Goal: Information Seeking & Learning: Learn about a topic

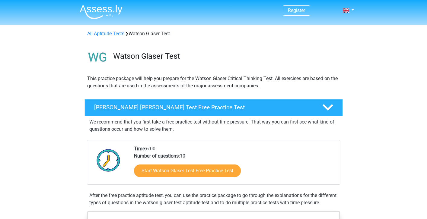
scroll to position [37, 0]
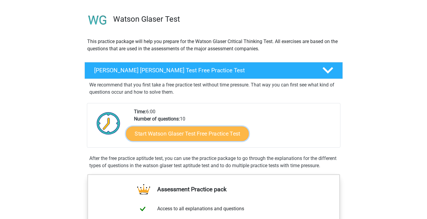
click at [179, 129] on link "Start Watson Glaser Test Free Practice Test" at bounding box center [187, 134] width 123 height 14
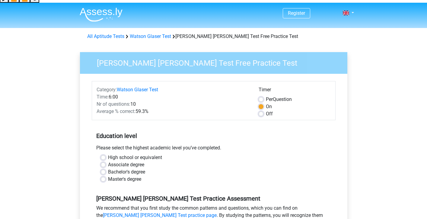
scroll to position [21, 0]
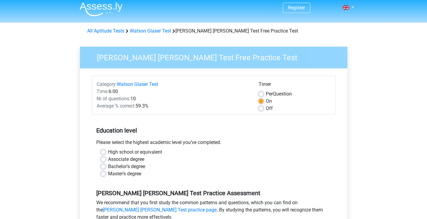
click at [126, 163] on label "Bachelor's degree" at bounding box center [126, 166] width 37 height 7
click at [106, 163] on input "Bachelor's degree" at bounding box center [103, 166] width 5 height 6
radio input "true"
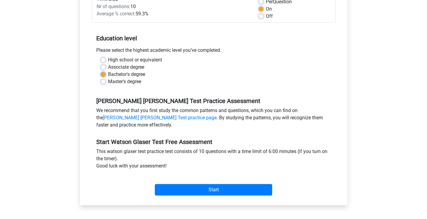
scroll to position [169, 0]
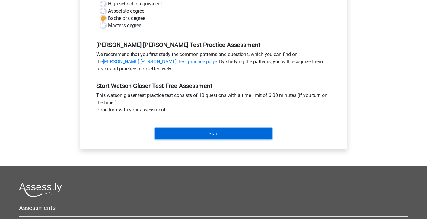
click at [189, 128] on input "Start" at bounding box center [213, 133] width 117 height 11
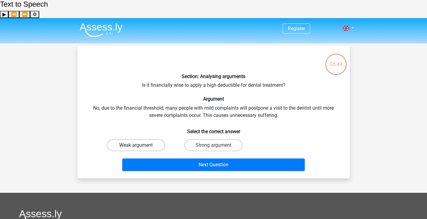
click at [151, 139] on label "Weak argument" at bounding box center [136, 145] width 58 height 12
click at [140, 145] on input "Weak argument" at bounding box center [138, 147] width 4 height 4
radio input "true"
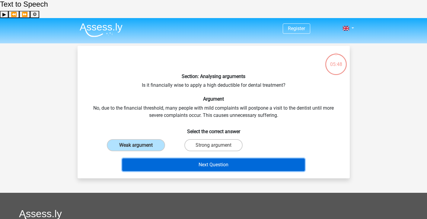
click at [208, 159] on button "Next Question" at bounding box center [213, 165] width 183 height 13
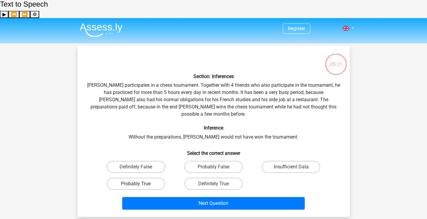
click at [147, 178] on label "Probably True" at bounding box center [136, 184] width 58 height 12
click at [140, 184] on input "Probably True" at bounding box center [138, 186] width 4 height 4
radio input "true"
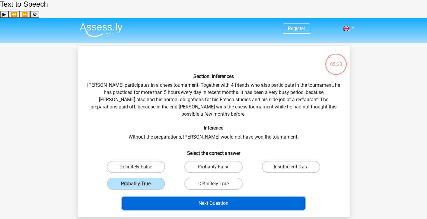
click at [199, 197] on button "Next Question" at bounding box center [213, 203] width 183 height 13
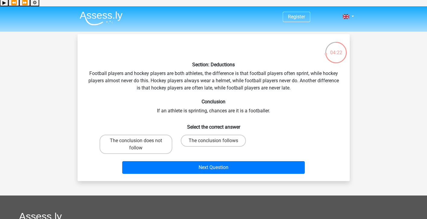
scroll to position [11, 0]
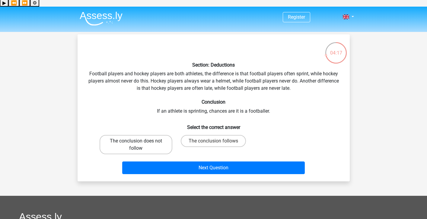
click at [162, 135] on label "The conclusion does not follow" at bounding box center [136, 144] width 73 height 19
click at [140, 141] on input "The conclusion does not follow" at bounding box center [138, 143] width 4 height 4
radio input "true"
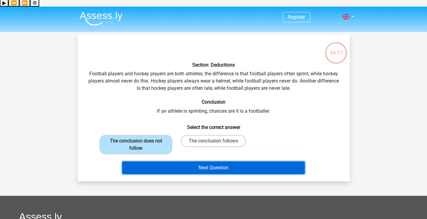
click at [184, 162] on button "Next Question" at bounding box center [213, 168] width 183 height 13
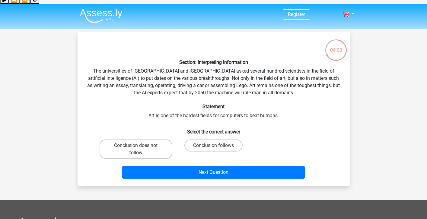
scroll to position [14, 0]
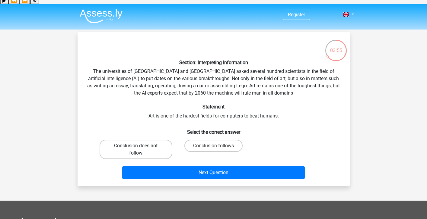
click at [163, 140] on label "Conclusion does not follow" at bounding box center [136, 149] width 73 height 19
click at [140, 146] on input "Conclusion does not follow" at bounding box center [138, 148] width 4 height 4
radio input "true"
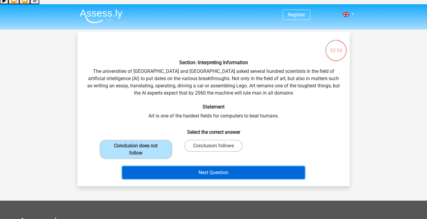
click at [183, 167] on button "Next Question" at bounding box center [213, 173] width 183 height 13
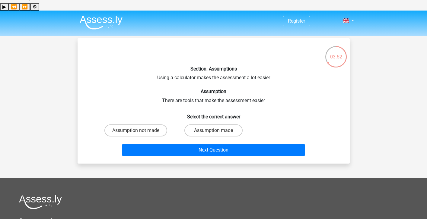
scroll to position [8, 0]
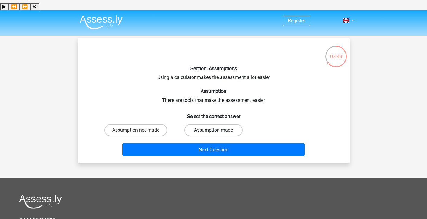
click at [199, 124] on label "Assumption made" at bounding box center [213, 130] width 58 height 12
click at [213, 130] on input "Assumption made" at bounding box center [215, 132] width 4 height 4
radio input "true"
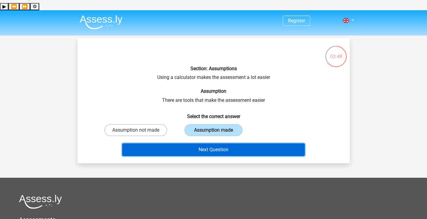
click at [202, 144] on button "Next Question" at bounding box center [213, 150] width 183 height 13
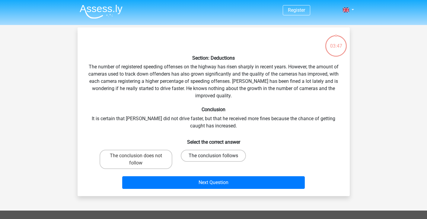
scroll to position [28, 0]
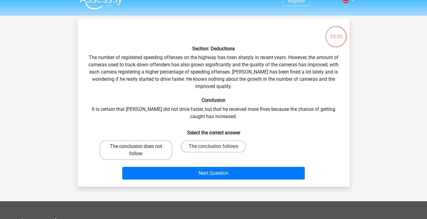
click at [140, 141] on label "The conclusion does not follow" at bounding box center [136, 150] width 73 height 19
click at [140, 147] on input "The conclusion does not follow" at bounding box center [138, 149] width 4 height 4
radio input "true"
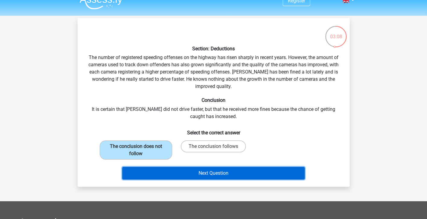
click at [211, 167] on button "Next Question" at bounding box center [213, 173] width 183 height 13
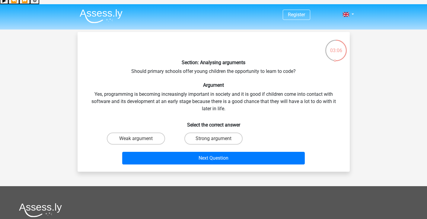
scroll to position [0, 0]
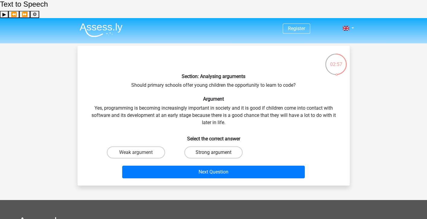
click at [189, 147] on label "Strong argument" at bounding box center [213, 153] width 58 height 12
click at [213, 153] on input "Strong argument" at bounding box center [215, 155] width 4 height 4
radio input "true"
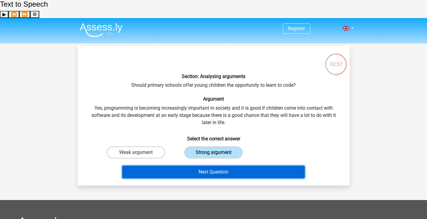
click at [200, 166] on button "Next Question" at bounding box center [213, 172] width 183 height 13
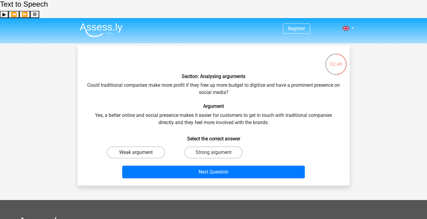
click at [148, 147] on label "Weak argument" at bounding box center [136, 153] width 58 height 12
click at [140, 153] on input "Weak argument" at bounding box center [138, 155] width 4 height 4
radio input "true"
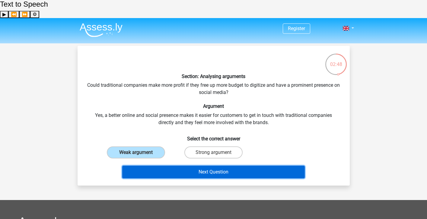
click at [177, 166] on button "Next Question" at bounding box center [213, 172] width 183 height 13
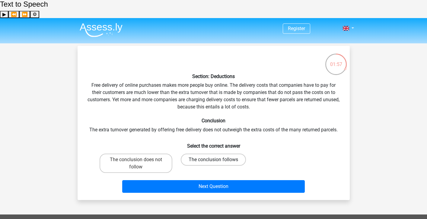
click at [201, 154] on label "The conclusion follows" at bounding box center [213, 160] width 65 height 12
click at [213, 160] on input "The conclusion follows" at bounding box center [215, 162] width 4 height 4
radio input "true"
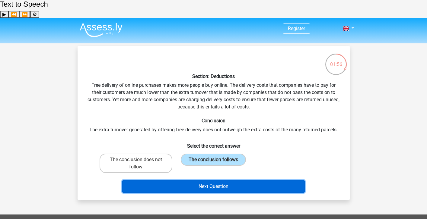
click at [206, 180] on button "Next Question" at bounding box center [213, 186] width 183 height 13
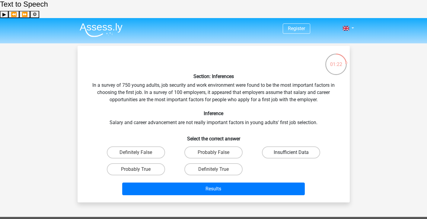
click at [288, 147] on label "Insufficient Data" at bounding box center [291, 153] width 58 height 12
click at [291, 153] on input "Insufficient Data" at bounding box center [293, 155] width 4 height 4
radio input "true"
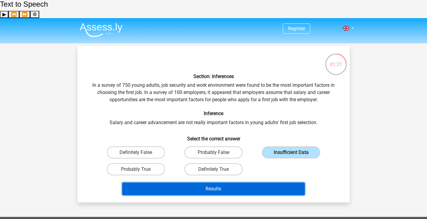
click at [268, 183] on button "Results" at bounding box center [213, 189] width 183 height 13
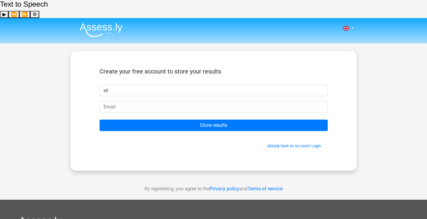
type input "eli"
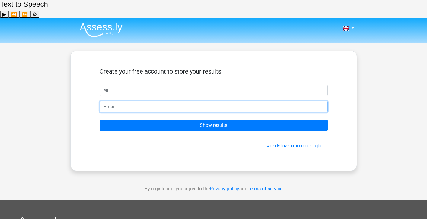
click at [219, 101] on input "email" at bounding box center [214, 106] width 228 height 11
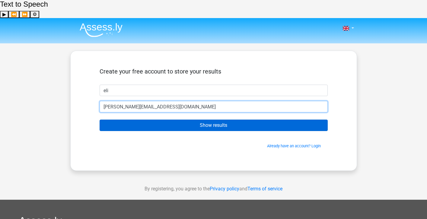
type input "[PERSON_NAME][EMAIL_ADDRESS][DOMAIN_NAME]"
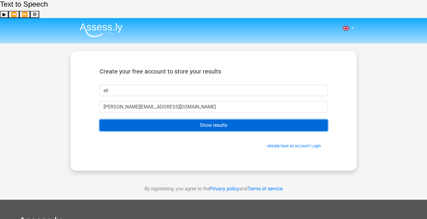
click at [254, 120] on input "Show results" at bounding box center [214, 125] width 228 height 11
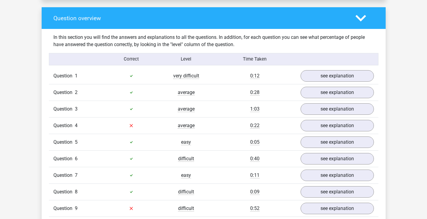
scroll to position [466, 0]
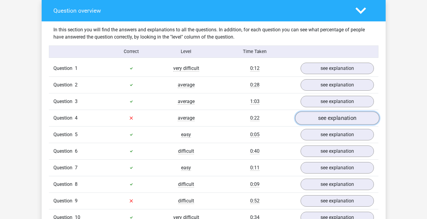
click at [316, 112] on link "see explanation" at bounding box center [337, 118] width 84 height 13
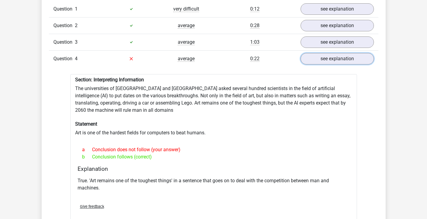
scroll to position [525, 0]
click at [340, 53] on link "see explanation" at bounding box center [337, 59] width 84 height 13
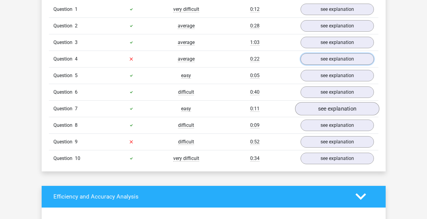
scroll to position [530, 0]
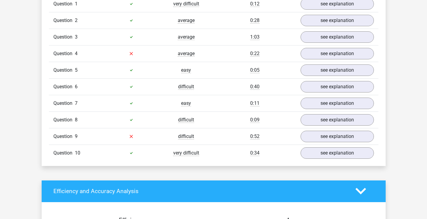
click at [312, 128] on div "Question 9 difficult 0:52 see explanation" at bounding box center [213, 136] width 329 height 17
click at [313, 130] on link "see explanation" at bounding box center [337, 136] width 84 height 13
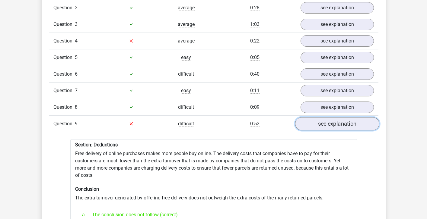
scroll to position [547, 0]
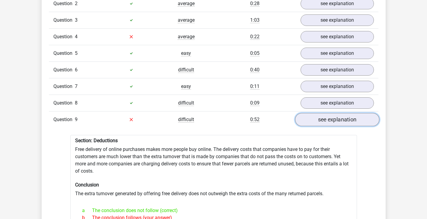
click at [331, 113] on link "see explanation" at bounding box center [337, 119] width 84 height 13
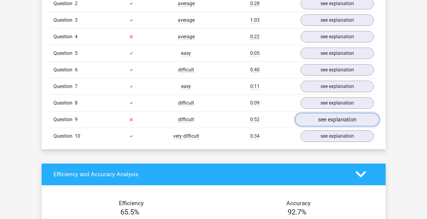
click at [331, 113] on link "see explanation" at bounding box center [337, 119] width 84 height 13
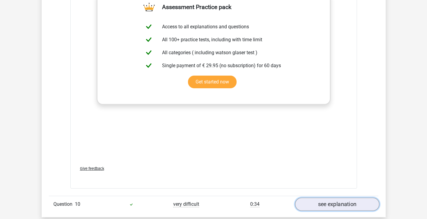
click at [328, 198] on link "see explanation" at bounding box center [337, 204] width 84 height 13
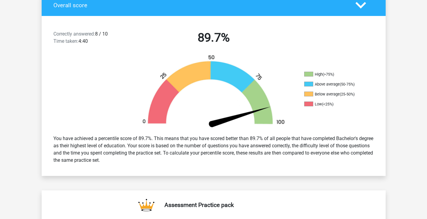
scroll to position [0, 0]
